Goal: Information Seeking & Learning: Find specific page/section

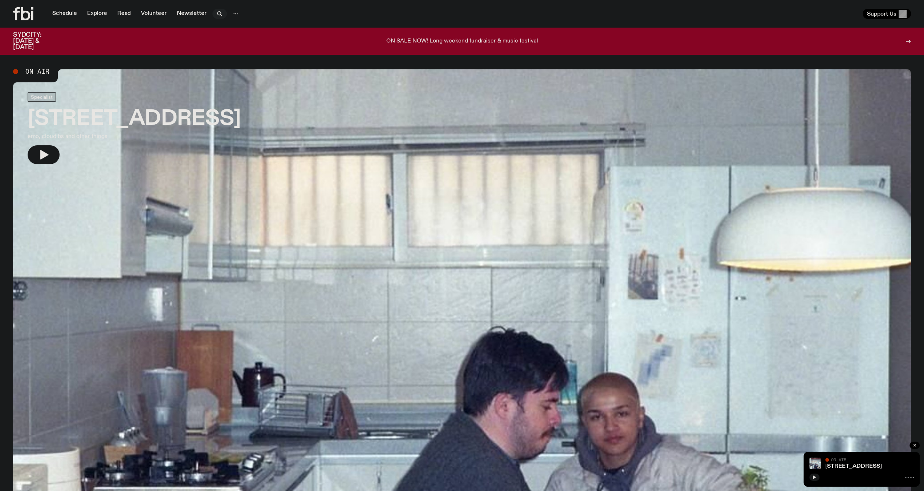
click at [215, 13] on icon "button" at bounding box center [219, 13] width 9 height 9
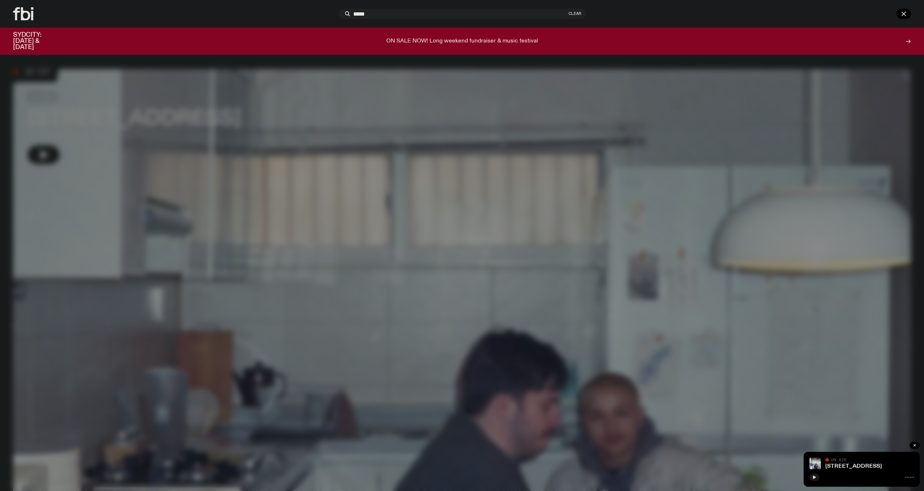
type input "*****"
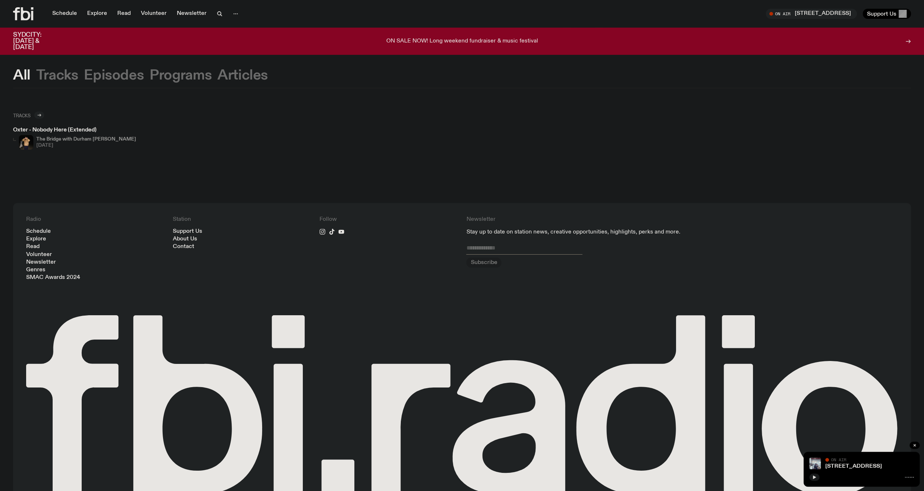
click at [38, 115] on icon at bounding box center [39, 115] width 4 height 4
click at [47, 126] on div "The Bridge with Durham [PERSON_NAME] [DATE]" at bounding box center [86, 126] width 100 height 15
